Goal: Find specific page/section: Find specific page/section

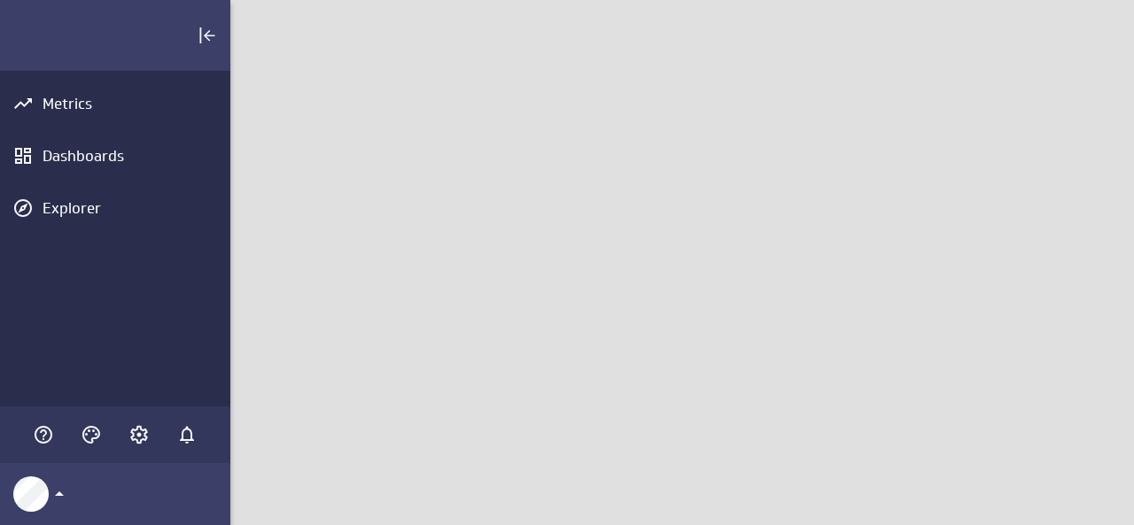
scroll to position [553, 930]
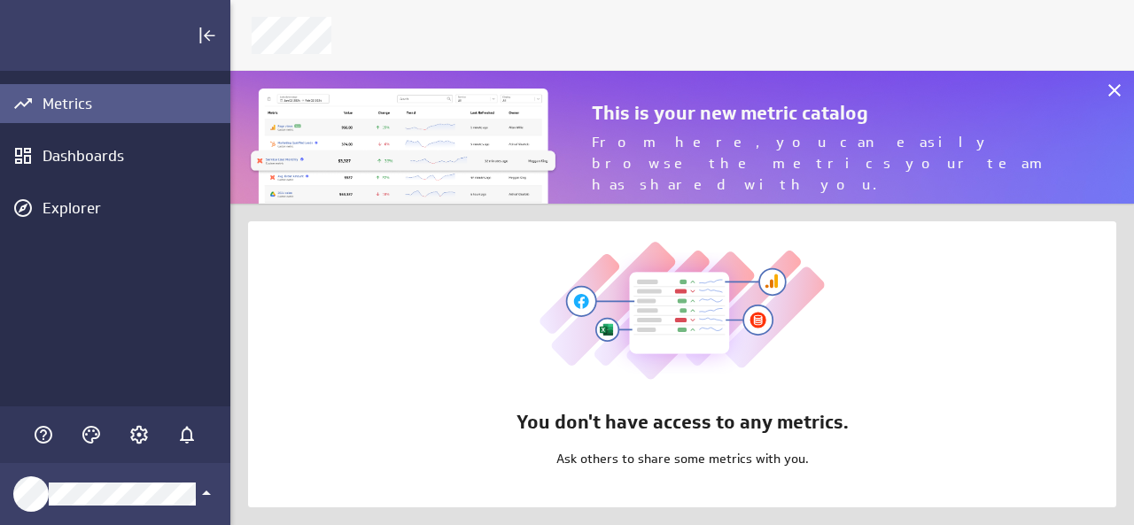
scroll to position [553, 930]
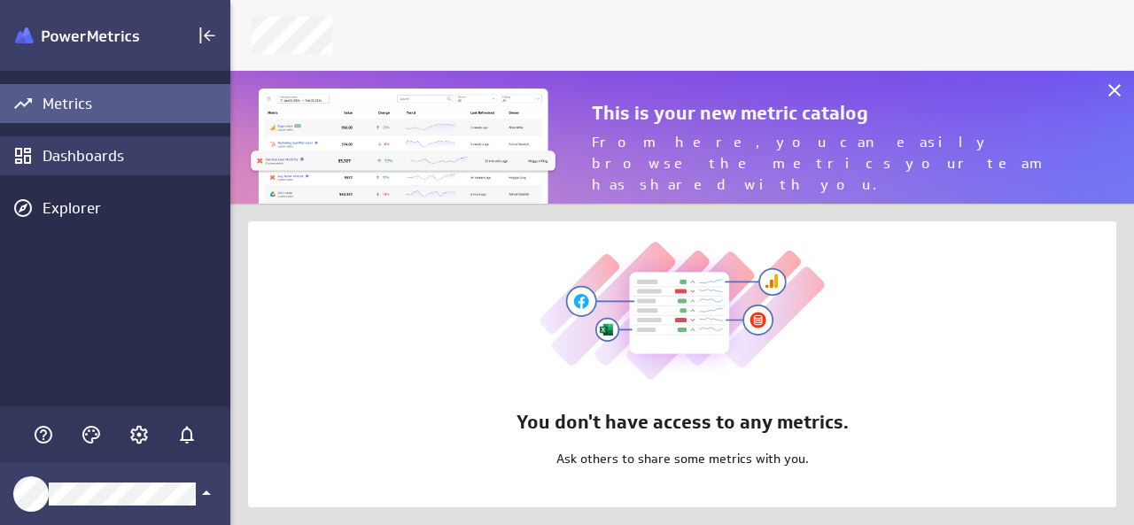
click at [90, 161] on div "Dashboards" at bounding box center [134, 155] width 183 height 19
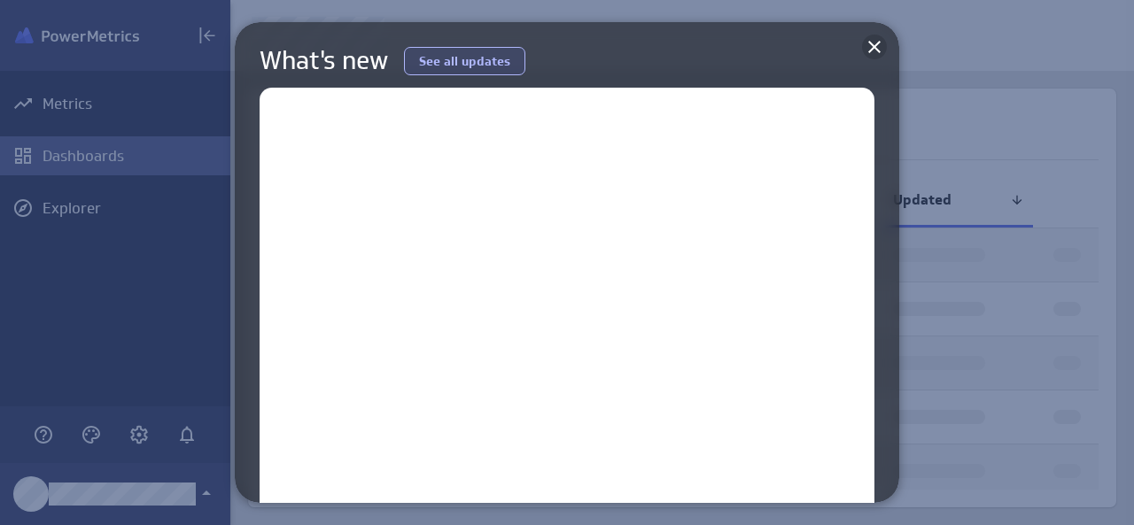
click at [868, 37] on icon at bounding box center [874, 46] width 21 height 21
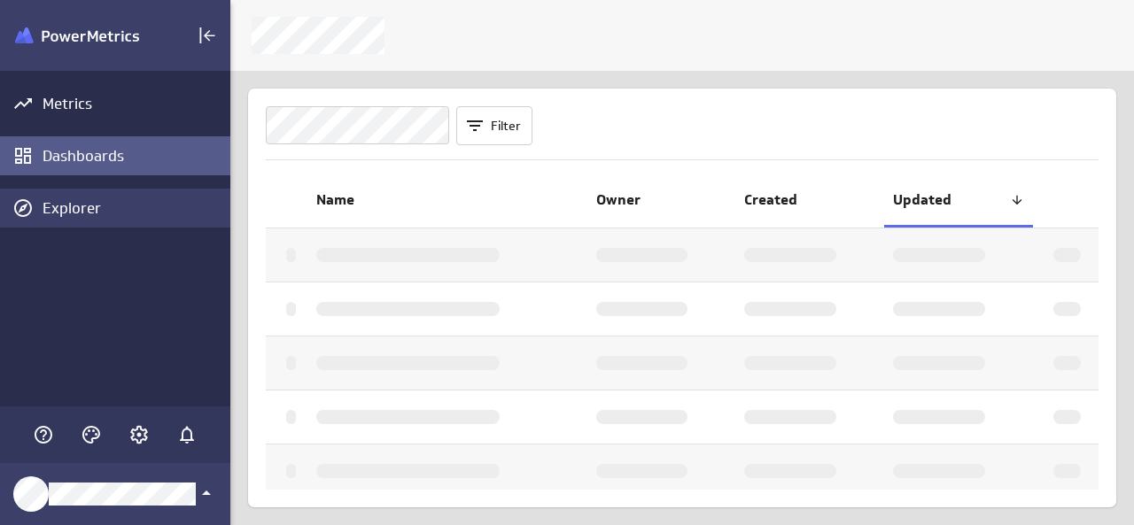
click at [69, 210] on div "Explorer" at bounding box center [134, 207] width 183 height 19
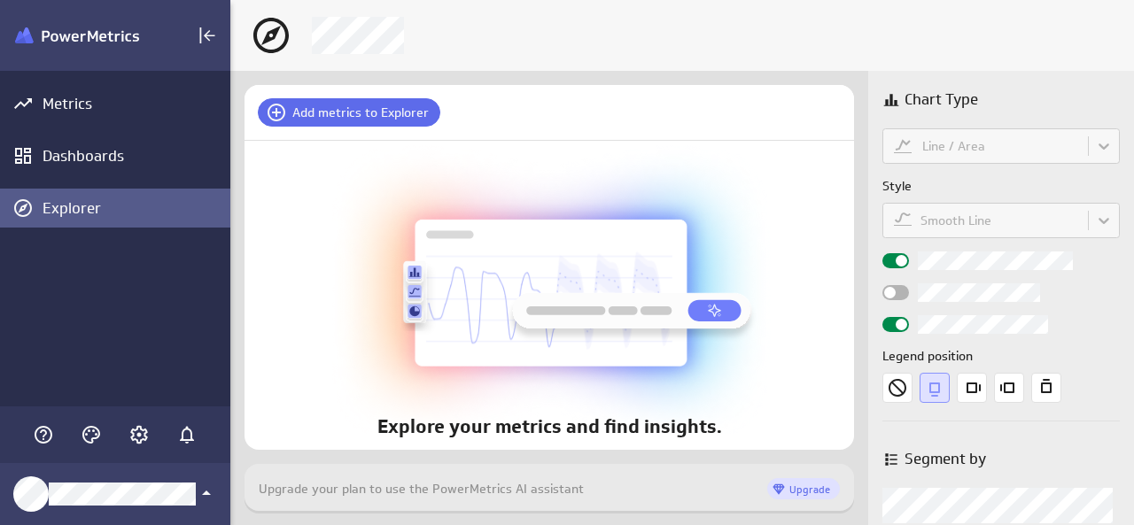
scroll to position [23, 0]
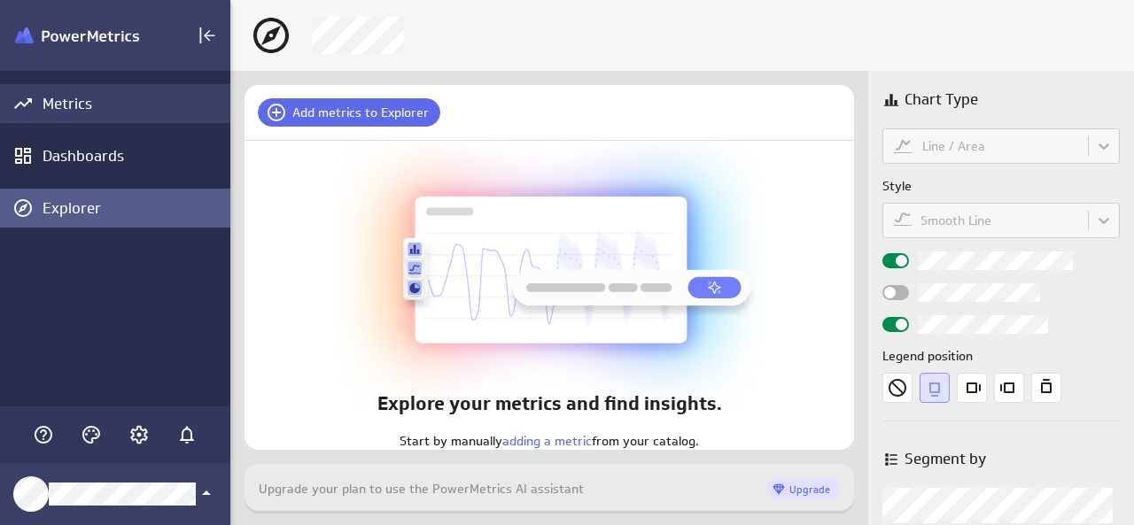
click at [72, 107] on div "Metrics" at bounding box center [134, 103] width 183 height 19
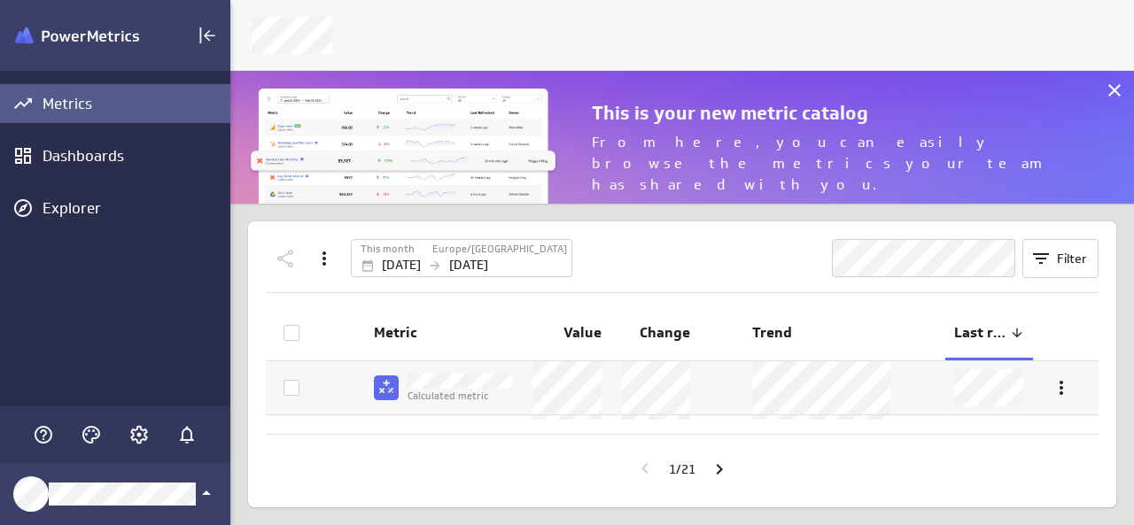
scroll to position [159, 930]
click at [673, 19] on div at bounding box center [682, 35] width 882 height 37
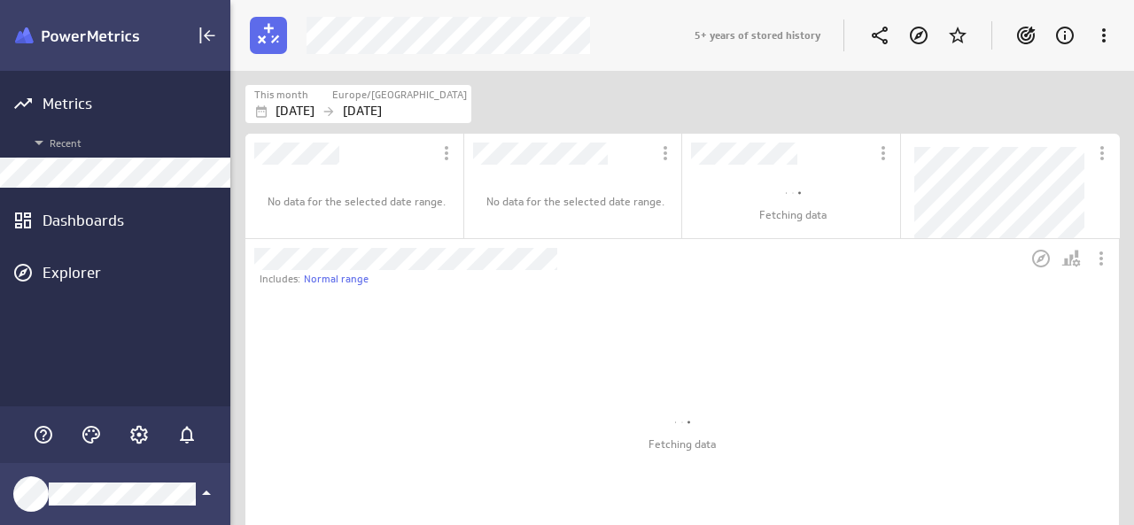
scroll to position [66, 900]
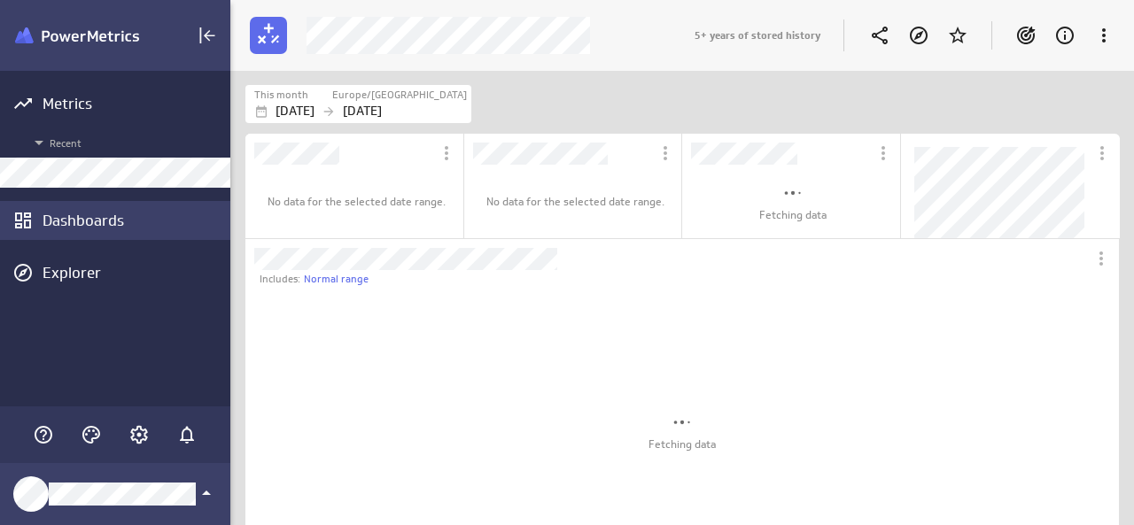
click at [67, 213] on div "Dashboards" at bounding box center [134, 220] width 183 height 19
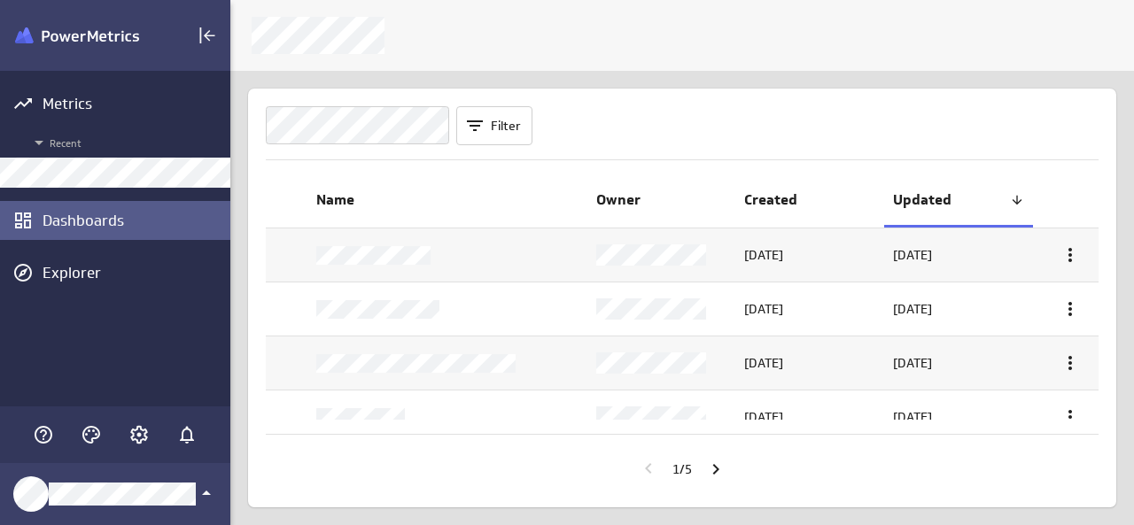
click at [552, 461] on div "1 / 5" at bounding box center [682, 469] width 833 height 41
click at [780, 102] on div "Filter Name Owner Created Updated [DATE] [DATE] [DATE] [DATE] [DATE] [DATE] [DA…" at bounding box center [682, 298] width 868 height 419
click at [722, 473] on icon "Go to next page" at bounding box center [715, 469] width 21 height 21
click at [713, 471] on icon "Go to next page" at bounding box center [715, 469] width 21 height 21
click at [648, 472] on icon "Go to previous page" at bounding box center [648, 468] width 21 height 21
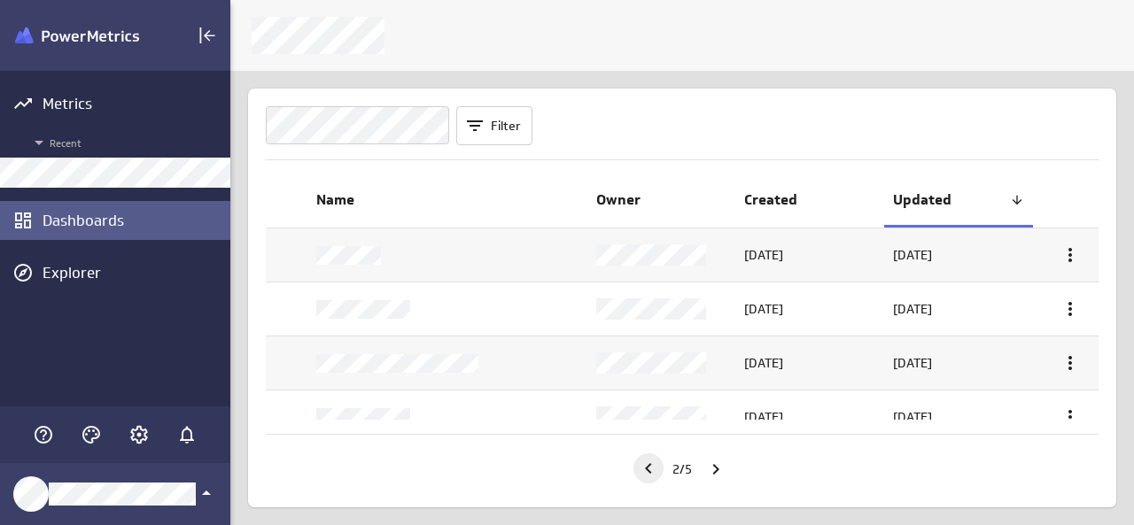
click at [648, 472] on icon "Go to previous page" at bounding box center [648, 468] width 21 height 21
